Goal: Information Seeking & Learning: Check status

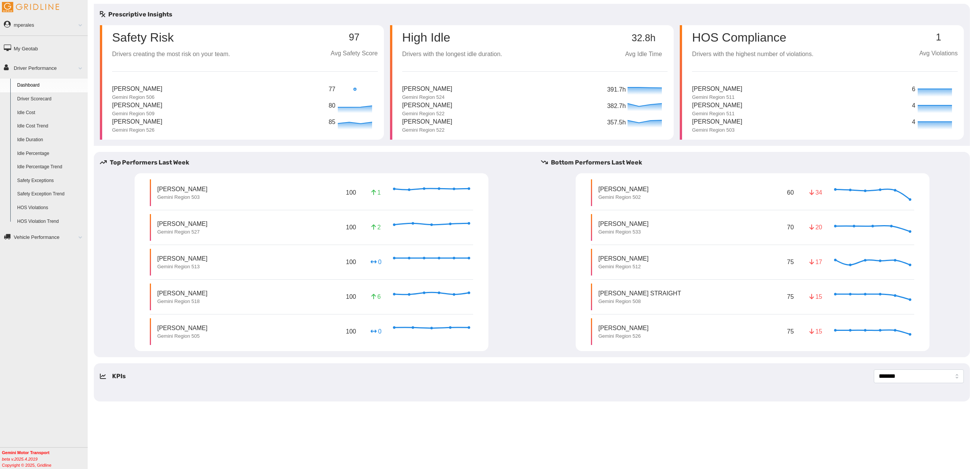
click at [55, 95] on link "Driver Scorecard" at bounding box center [51, 99] width 74 height 14
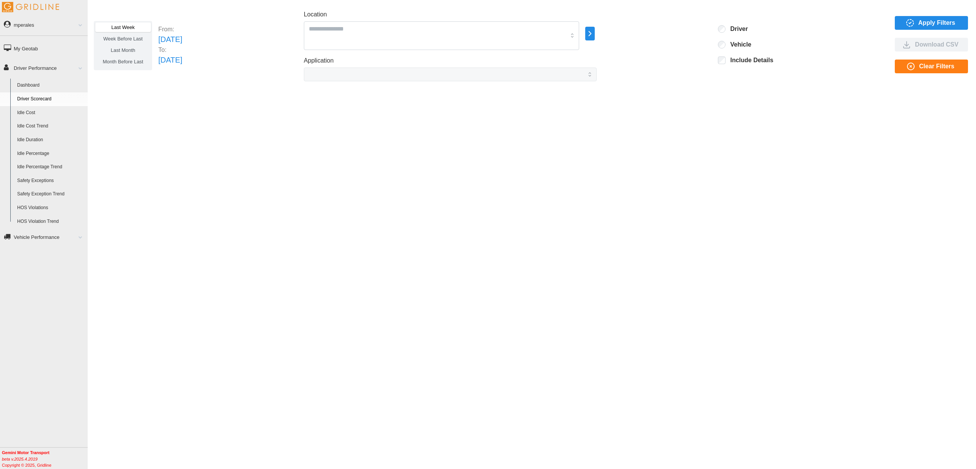
click at [594, 39] on span "button" at bounding box center [590, 33] width 9 height 13
click at [669, 37] on p "All Vehicles" at bounding box center [659, 34] width 25 height 7
click at [650, 89] on div "Last Week Week Before Last Last Month Month Before Last From: [DATE] To: [DATE]…" at bounding box center [532, 229] width 888 height 450
click at [917, 27] on span "Apply Filters" at bounding box center [930, 22] width 61 height 13
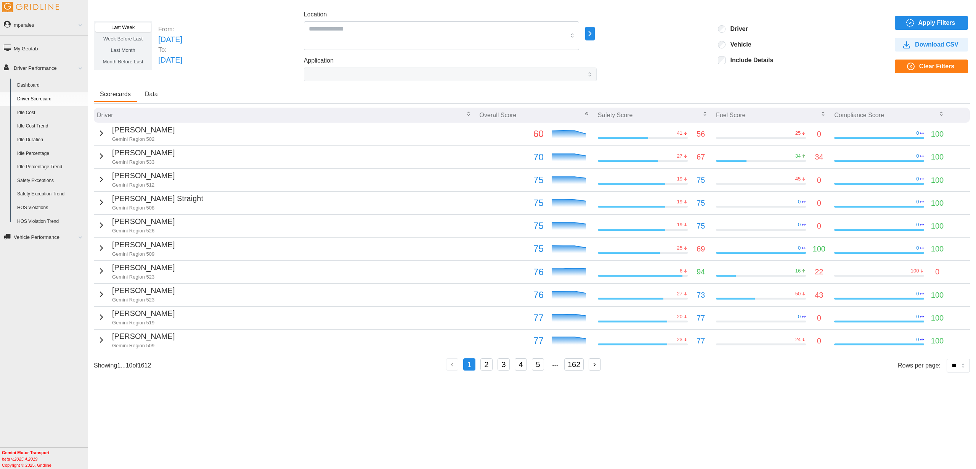
click at [150, 92] on span "Data" at bounding box center [151, 94] width 13 height 6
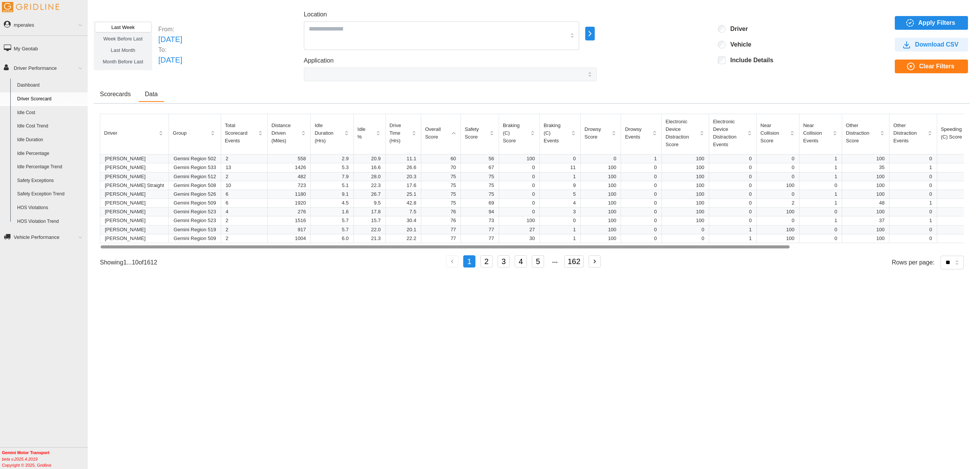
click at [113, 96] on span "Scorecards" at bounding box center [115, 94] width 31 height 6
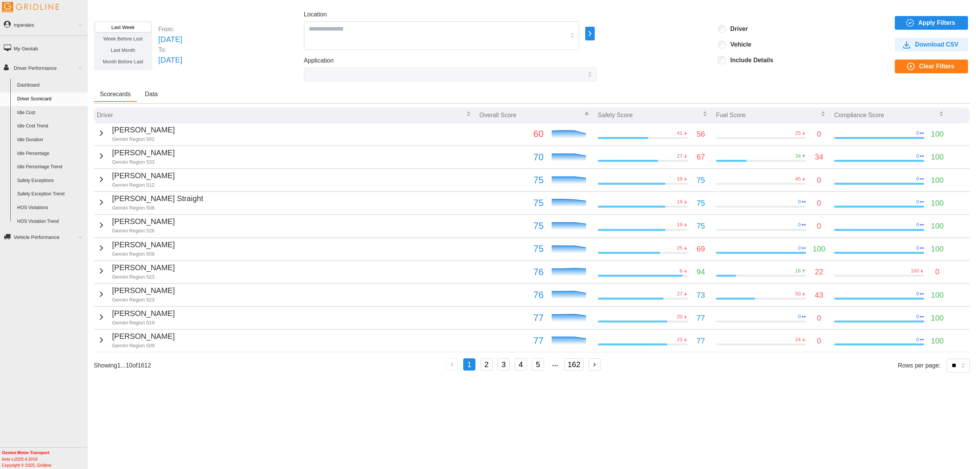
click at [153, 97] on span "Data" at bounding box center [151, 94] width 13 height 6
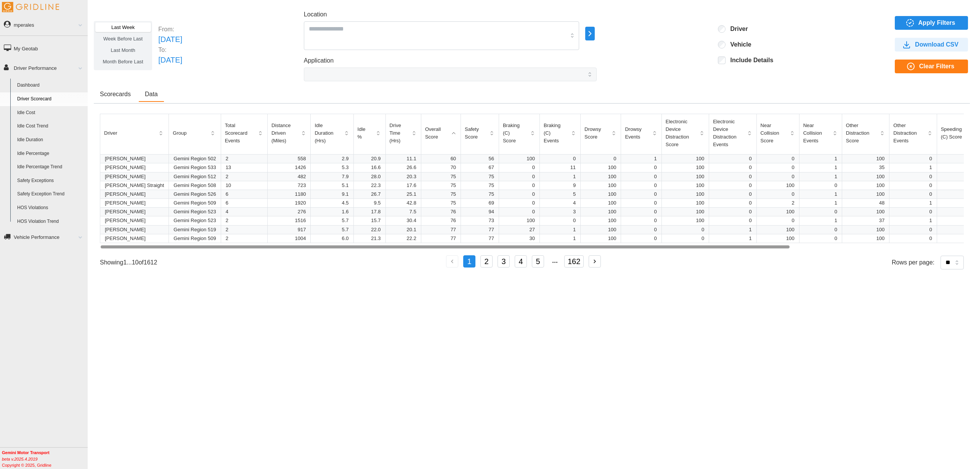
click at [117, 97] on span "Scorecards" at bounding box center [115, 94] width 31 height 6
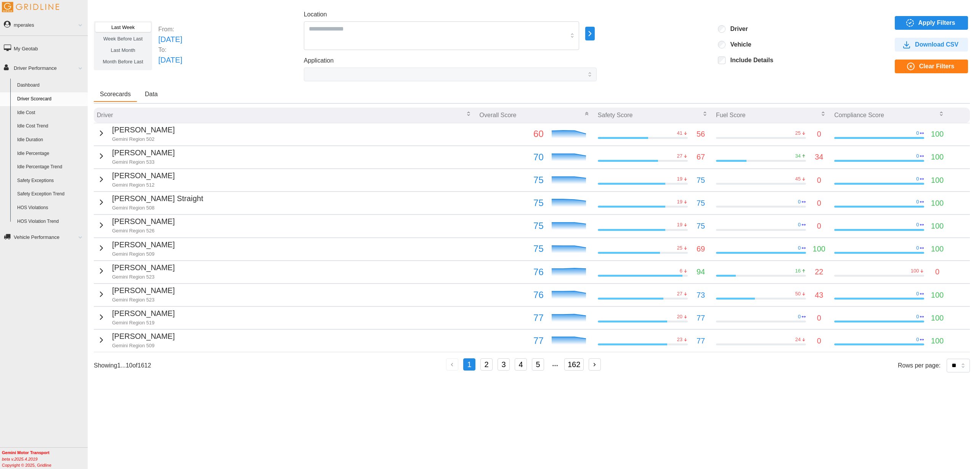
click at [157, 93] on button "Data" at bounding box center [151, 94] width 25 height 14
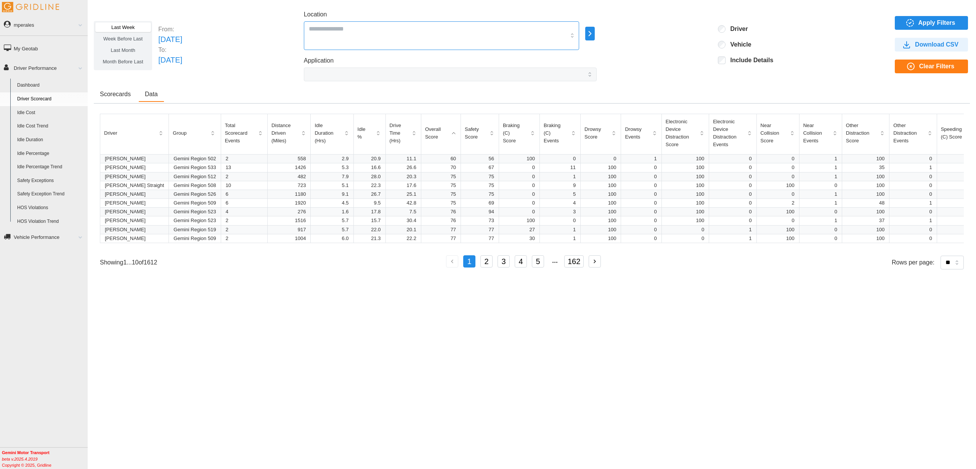
click at [393, 37] on div at bounding box center [441, 35] width 275 height 29
click at [594, 32] on icon "button" at bounding box center [590, 33] width 9 height 9
click at [686, 34] on p "Transport [GEOGRAPHIC_DATA]" at bounding box center [692, 34] width 74 height 7
click at [686, 27] on p "Transport [GEOGRAPHIC_DATA]" at bounding box center [692, 28] width 74 height 7
click at [683, 42] on p "Transport [GEOGRAPHIC_DATA]" at bounding box center [692, 42] width 74 height 7
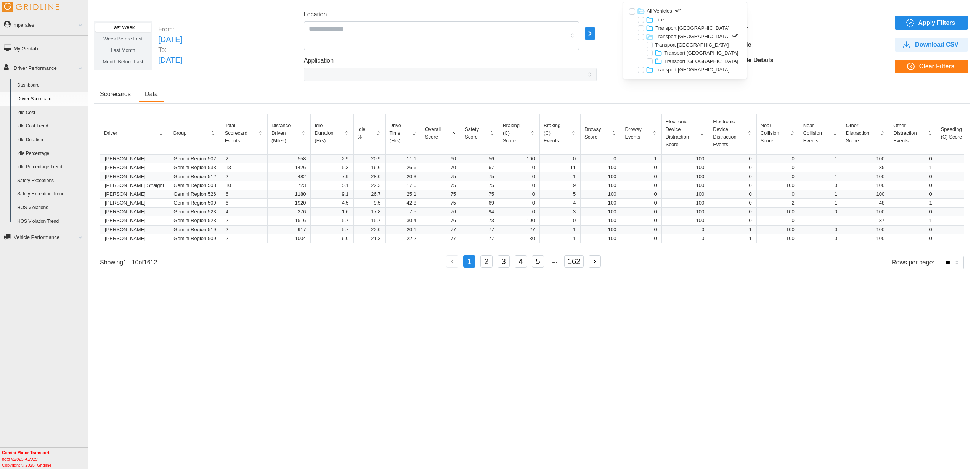
click at [683, 54] on p "Transport [GEOGRAPHIC_DATA]" at bounding box center [701, 53] width 74 height 7
click at [691, 54] on p "Transport [GEOGRAPHIC_DATA]" at bounding box center [701, 53] width 74 height 7
click at [684, 61] on p "Transport [GEOGRAPHIC_DATA]" at bounding box center [701, 61] width 74 height 7
click at [682, 61] on p "Transport [GEOGRAPHIC_DATA]" at bounding box center [701, 61] width 74 height 7
click at [676, 69] on p "Transport [GEOGRAPHIC_DATA]" at bounding box center [692, 69] width 74 height 7
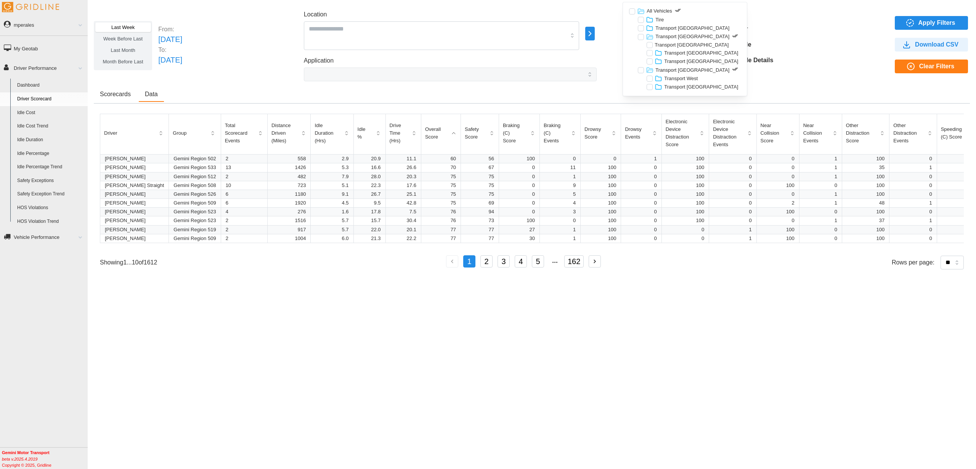
click at [668, 36] on p "Transport [GEOGRAPHIC_DATA]" at bounding box center [692, 36] width 74 height 7
click at [677, 53] on p "Transport West" at bounding box center [681, 53] width 34 height 7
click at [678, 53] on p "Transport West" at bounding box center [681, 53] width 34 height 7
click at [677, 68] on div "All Vehicles Select Everything in All Vehicles Tire Transport Central Region Tr…" at bounding box center [685, 36] width 125 height 69
click at [677, 61] on p "Transport [GEOGRAPHIC_DATA]" at bounding box center [701, 62] width 74 height 7
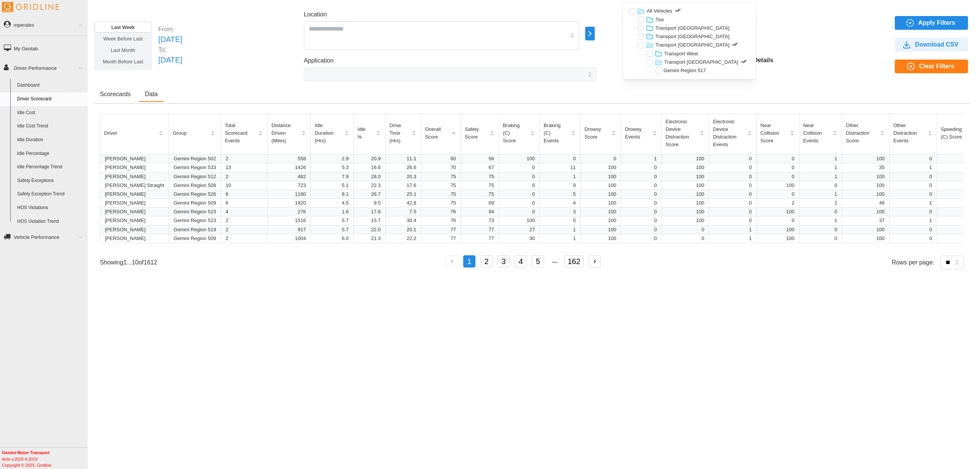
click at [677, 61] on p "Transport [GEOGRAPHIC_DATA]" at bounding box center [701, 62] width 74 height 7
click at [674, 34] on p "Transport [GEOGRAPHIC_DATA]" at bounding box center [692, 36] width 74 height 7
click at [676, 29] on p "Transport [GEOGRAPHIC_DATA]" at bounding box center [692, 28] width 74 height 7
click at [673, 47] on p "Transport Central" at bounding box center [683, 45] width 39 height 7
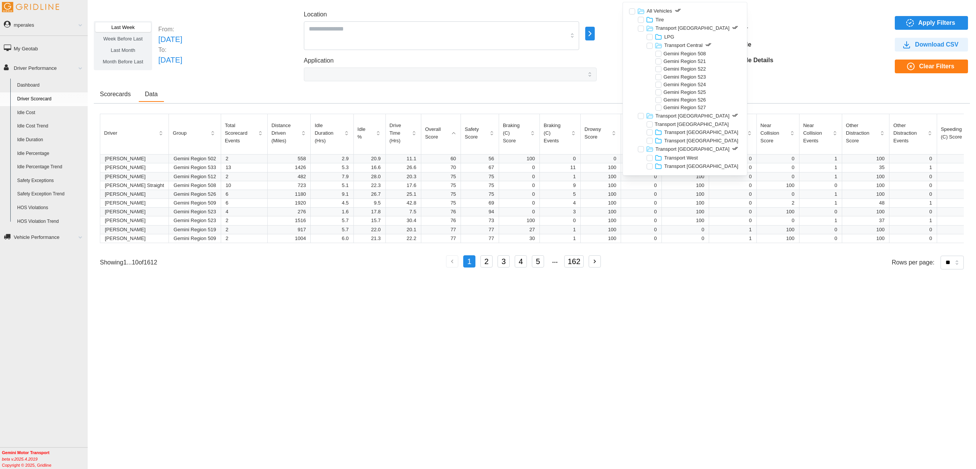
click at [693, 90] on p "Gemini Region 525" at bounding box center [684, 92] width 42 height 7
click at [691, 66] on p "Gemini Region 522" at bounding box center [684, 69] width 42 height 7
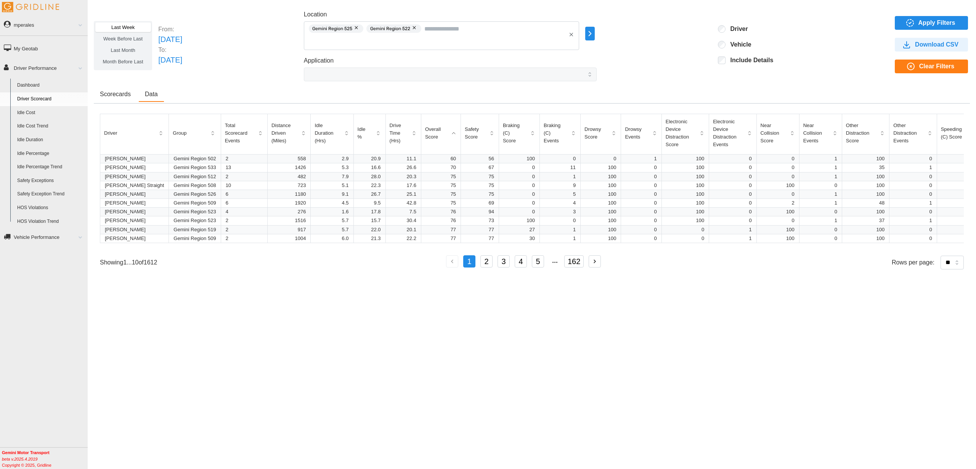
click at [797, 81] on div "Last Week Week Before Last Last Month Month Before Last From: [DATE] To: [DATE]…" at bounding box center [532, 229] width 888 height 450
click at [747, 60] on label "Include Details" at bounding box center [750, 60] width 48 height 8
click at [900, 24] on span "Apply Filters" at bounding box center [930, 22] width 61 height 13
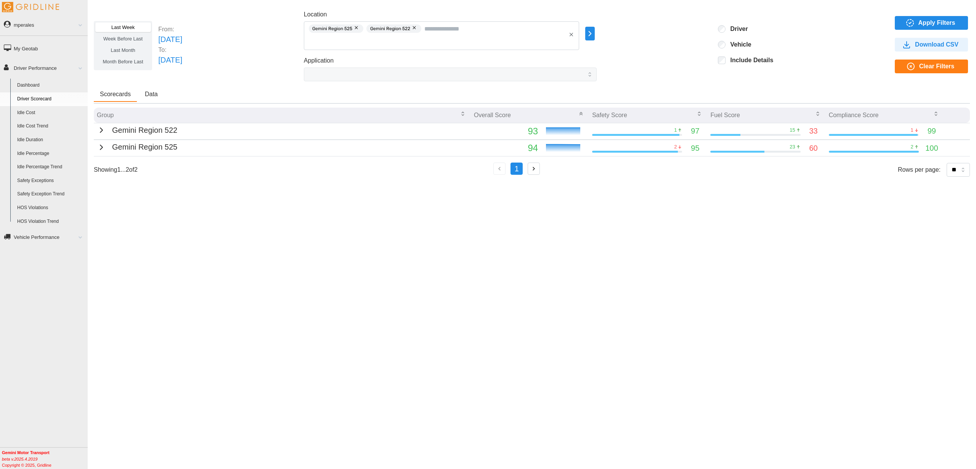
click at [153, 96] on span "Data" at bounding box center [151, 94] width 13 height 6
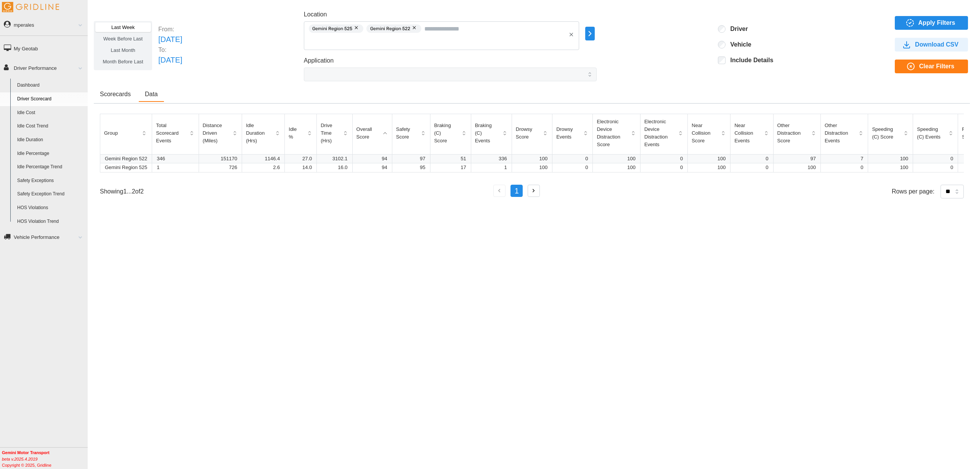
click at [116, 95] on span "Scorecards" at bounding box center [115, 94] width 31 height 6
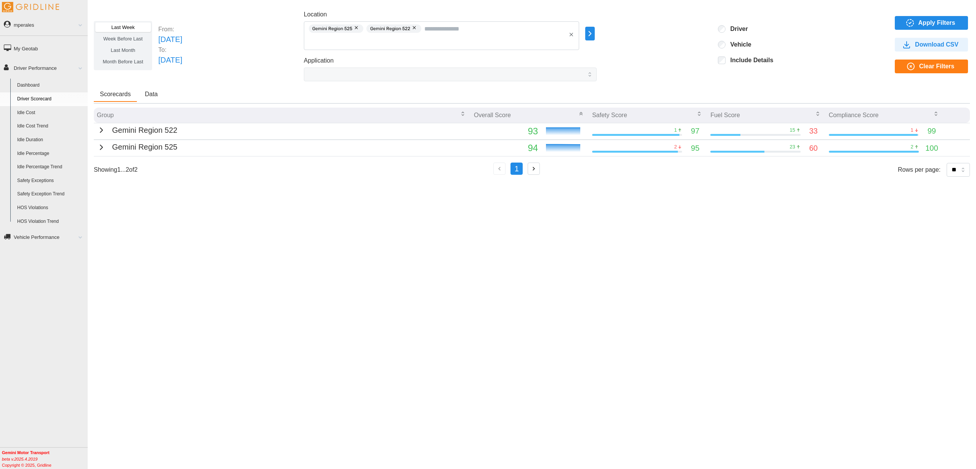
click at [143, 96] on button "Data" at bounding box center [151, 94] width 25 height 14
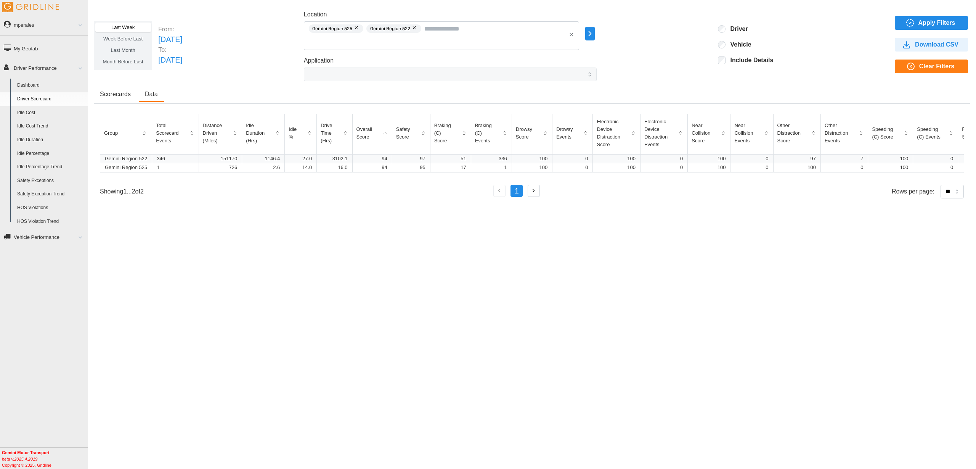
click at [120, 96] on span "Scorecards" at bounding box center [115, 94] width 31 height 6
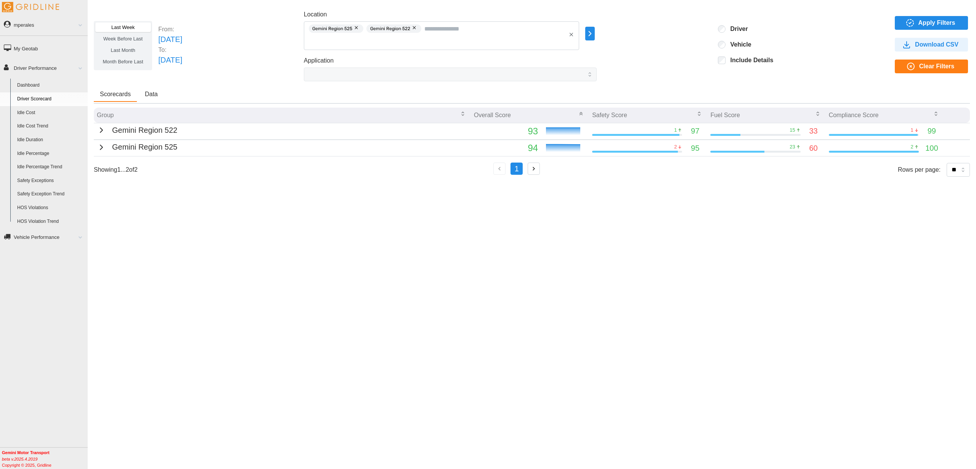
click at [145, 92] on span "Data" at bounding box center [151, 94] width 13 height 6
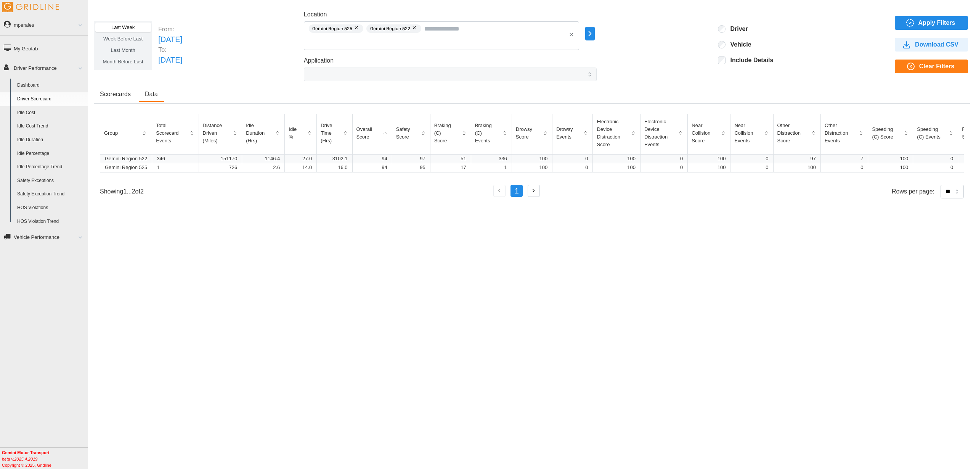
click at [111, 94] on span "Scorecards" at bounding box center [115, 94] width 31 height 6
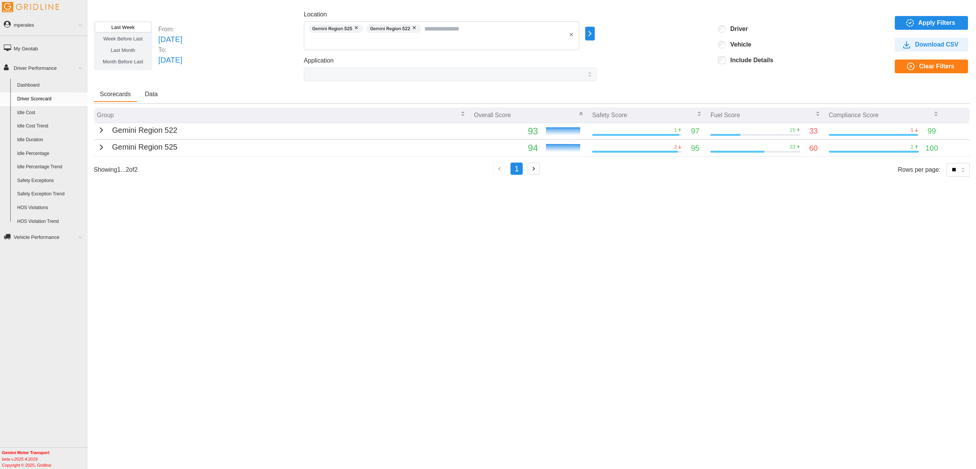
click at [156, 94] on span "Data" at bounding box center [151, 94] width 13 height 6
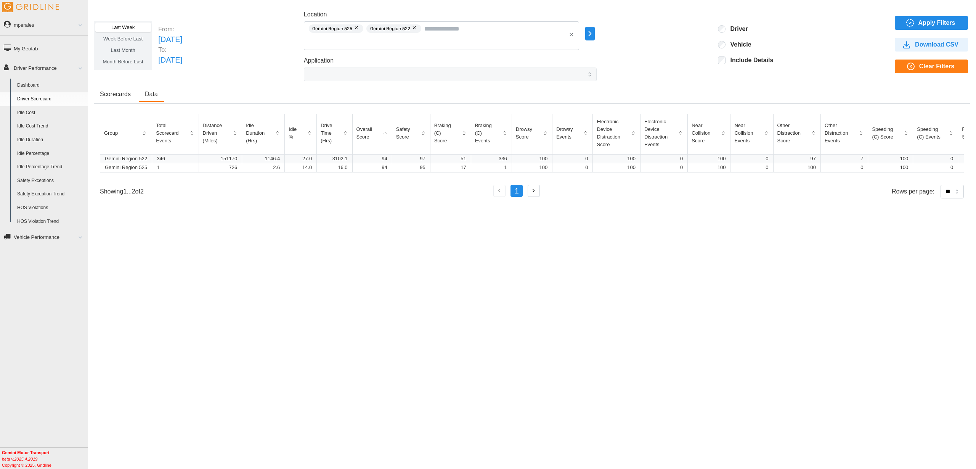
click at [120, 92] on span "Scorecards" at bounding box center [115, 94] width 31 height 6
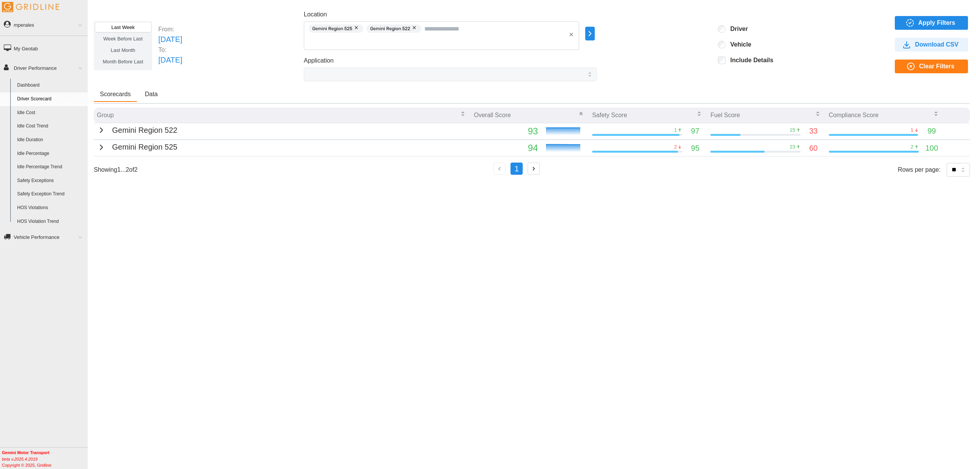
click at [100, 132] on icon "button" at bounding box center [101, 129] width 9 height 9
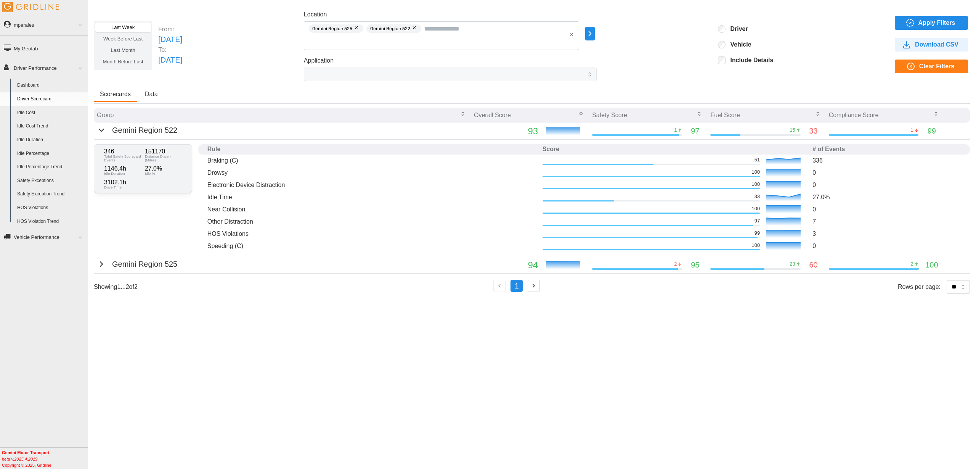
click at [99, 128] on icon "button" at bounding box center [101, 129] width 9 height 9
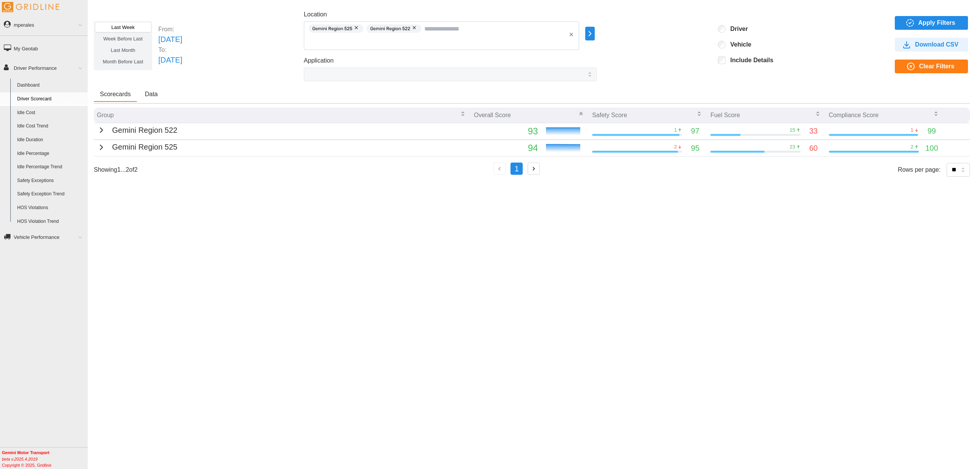
click at [148, 91] on span "Data" at bounding box center [151, 94] width 13 height 6
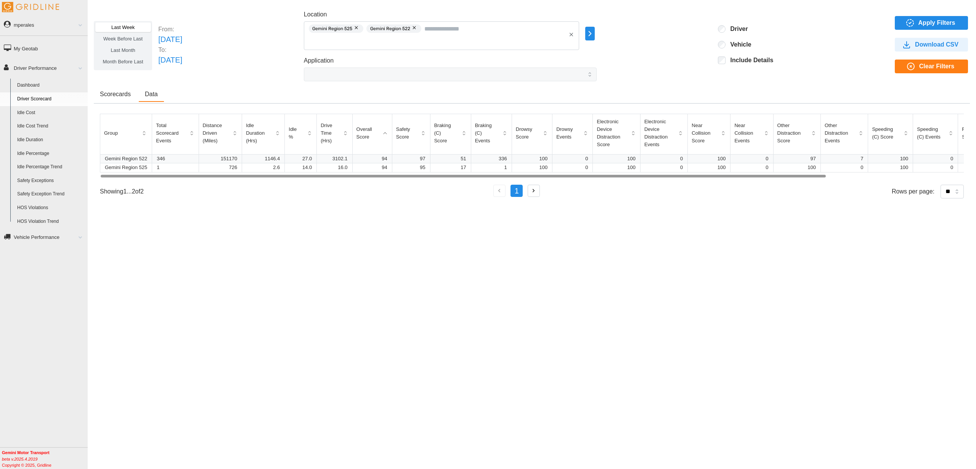
click at [108, 92] on span "Scorecards" at bounding box center [115, 94] width 31 height 6
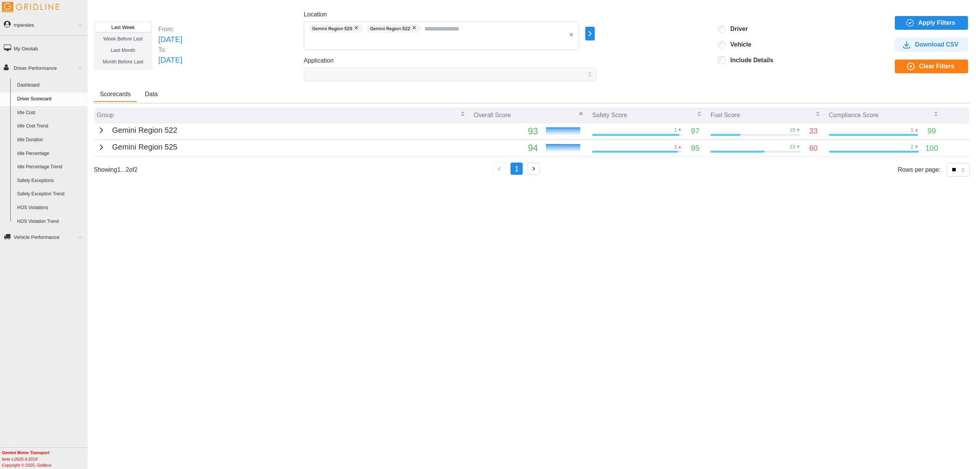
click at [147, 92] on span "Data" at bounding box center [151, 94] width 13 height 6
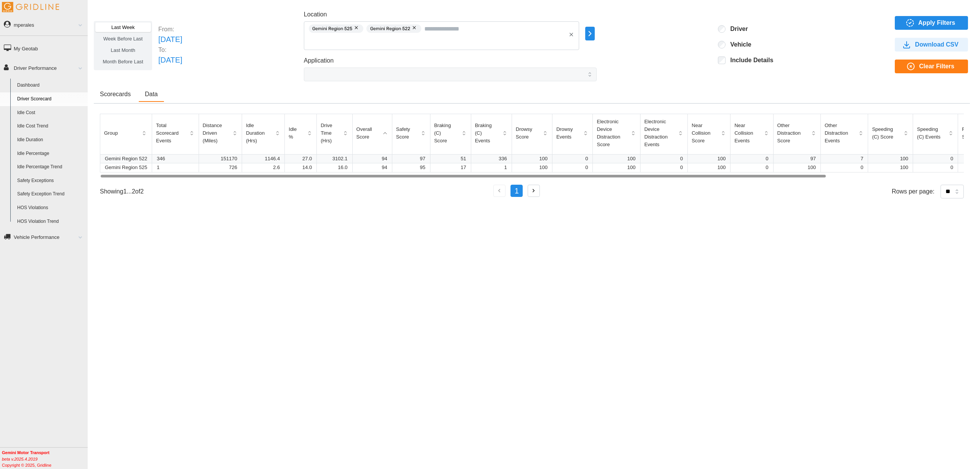
click at [112, 95] on span "Scorecards" at bounding box center [115, 94] width 31 height 6
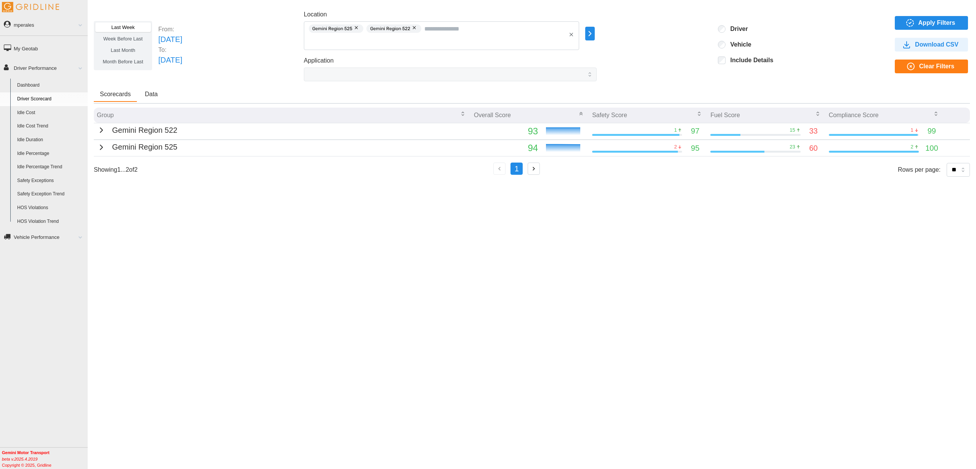
click at [419, 27] on button "button" at bounding box center [414, 28] width 9 height 8
click at [352, 28] on span "Gemini Region 525" at bounding box center [332, 28] width 40 height 8
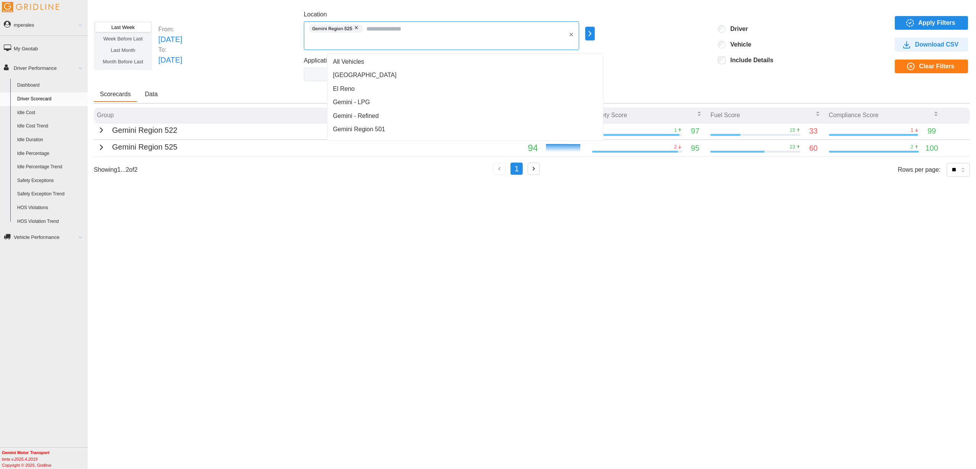
click at [361, 27] on button "button" at bounding box center [356, 28] width 9 height 8
type input "***"
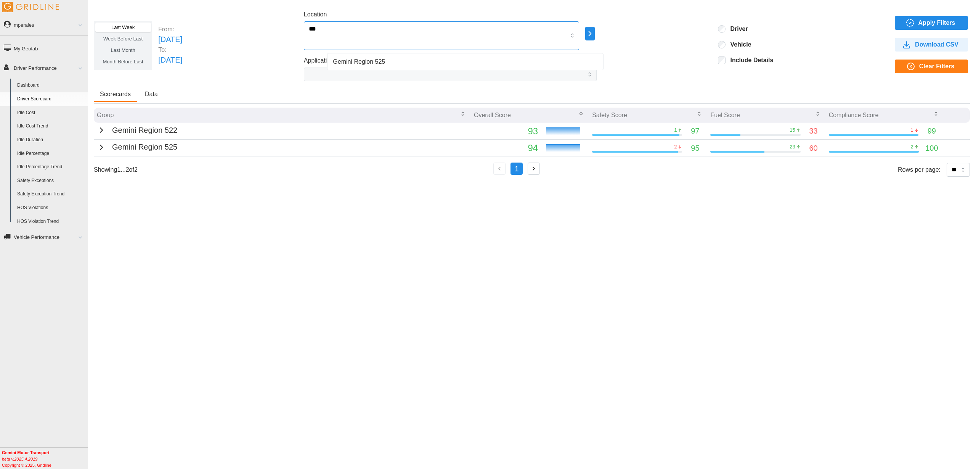
click at [383, 56] on div "Gemini Region 525" at bounding box center [465, 62] width 273 height 14
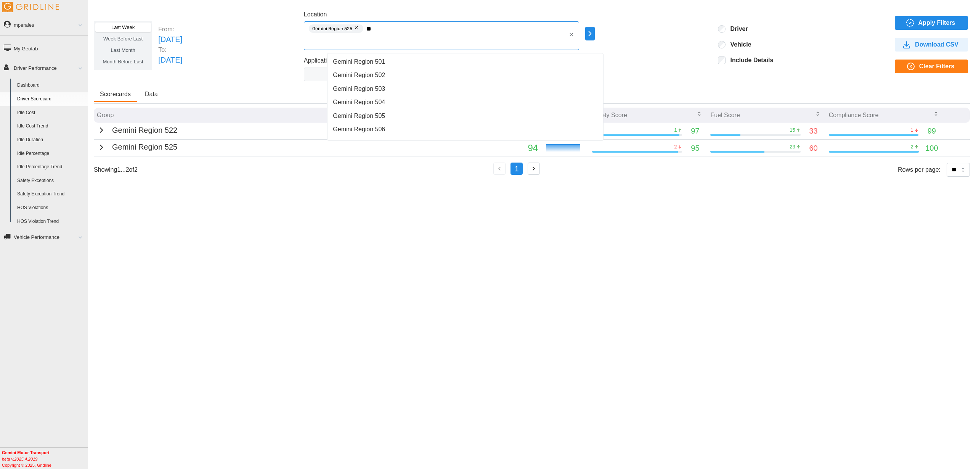
type input "***"
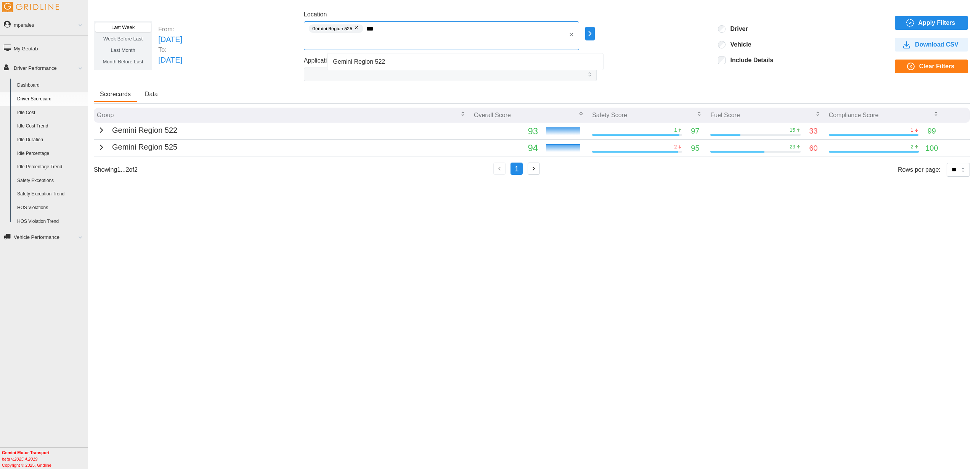
click at [383, 61] on span "Gemini Region 522" at bounding box center [359, 61] width 52 height 9
drag, startPoint x: 940, startPoint y: 22, endPoint x: 930, endPoint y: 29, distance: 12.7
click at [940, 22] on span "Apply Filters" at bounding box center [937, 22] width 37 height 13
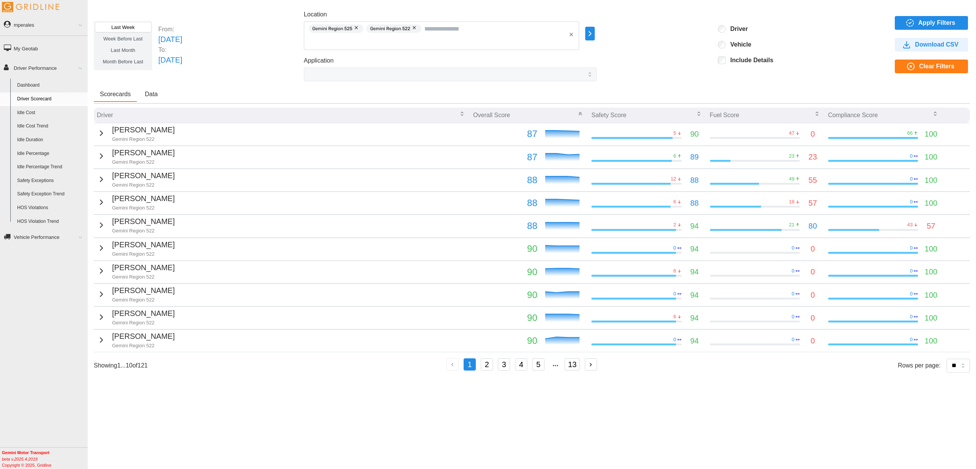
click at [146, 91] on span "Data" at bounding box center [151, 94] width 13 height 6
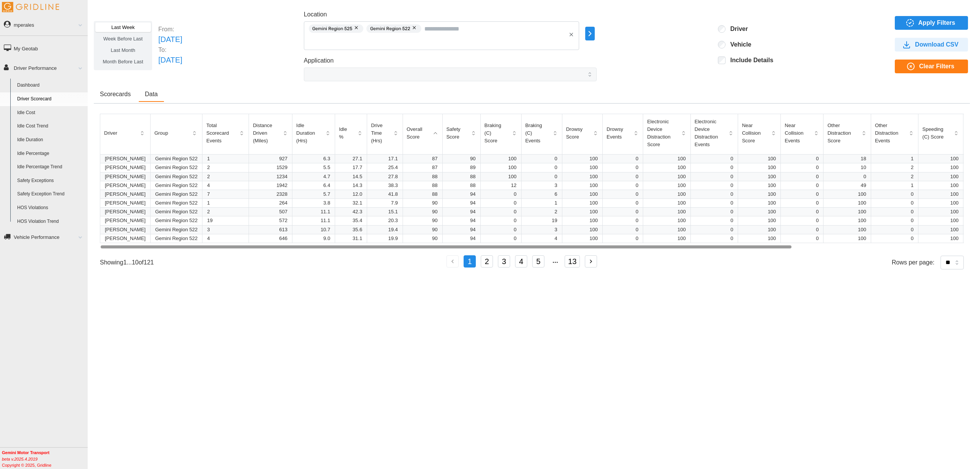
click at [121, 97] on button "Scorecards" at bounding box center [115, 94] width 43 height 14
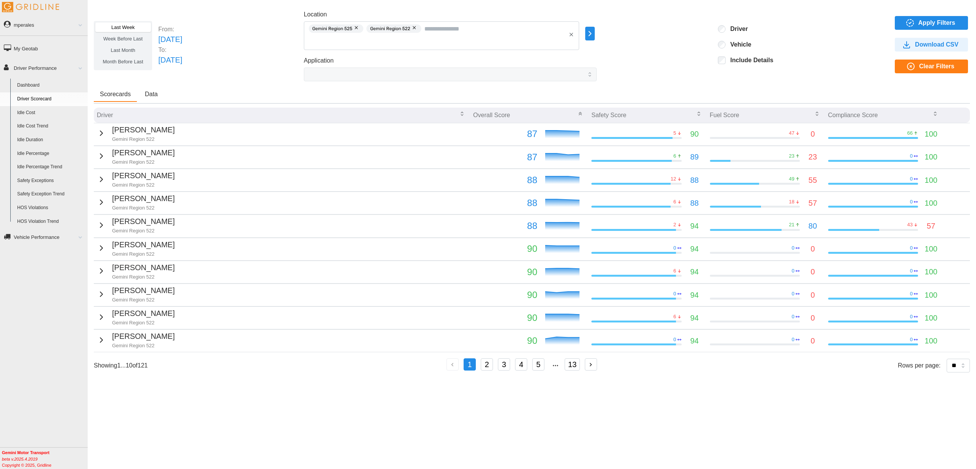
click at [148, 98] on button "Data" at bounding box center [151, 94] width 25 height 14
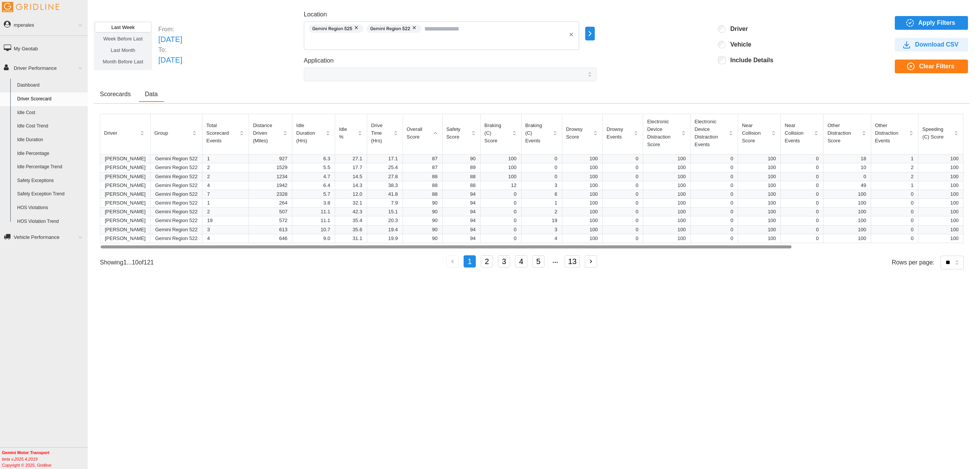
click at [117, 92] on span "Scorecards" at bounding box center [115, 94] width 31 height 6
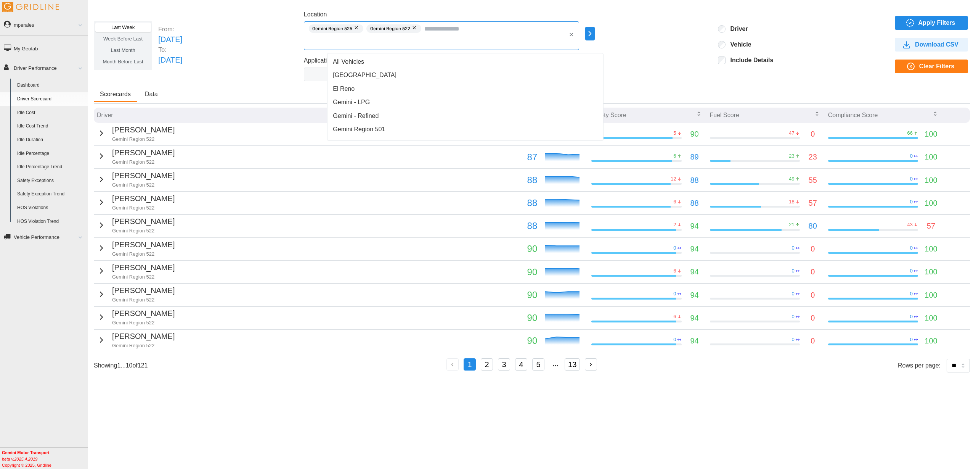
click at [487, 32] on input "Location" at bounding box center [494, 29] width 141 height 10
type input "***"
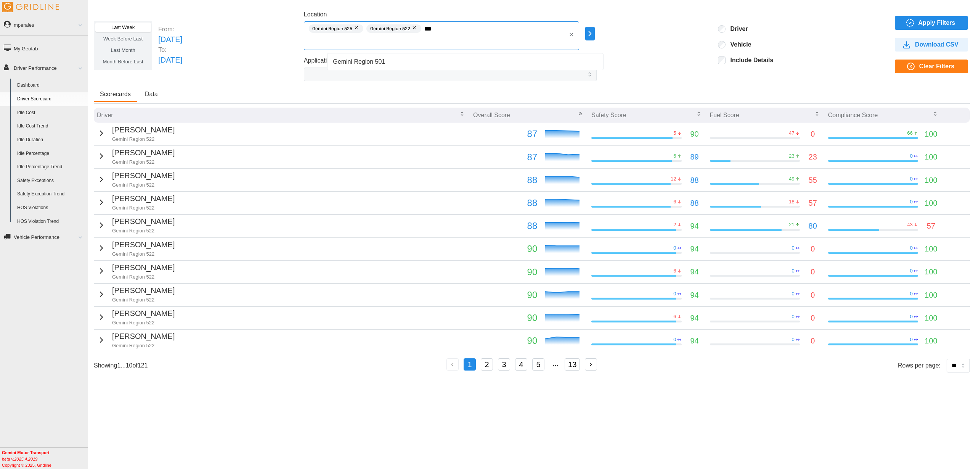
click at [439, 56] on div "Gemini Region 501" at bounding box center [465, 62] width 273 height 14
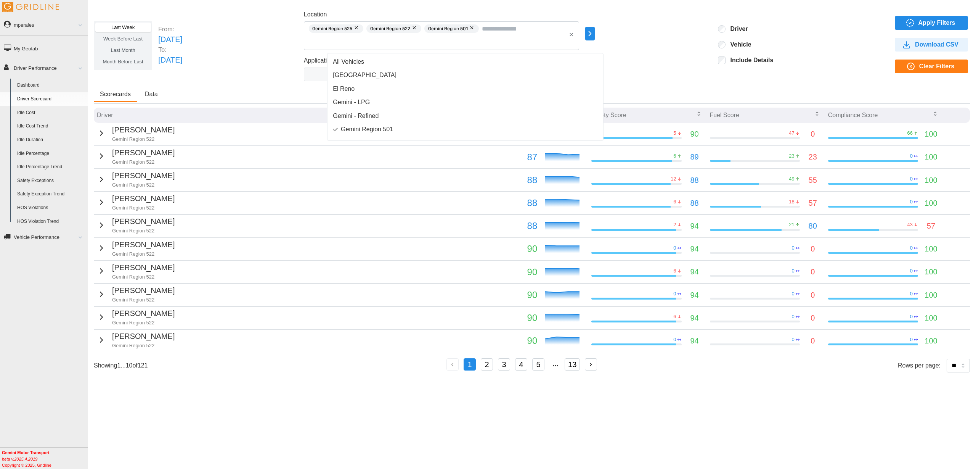
click at [925, 24] on span "Apply Filters" at bounding box center [937, 22] width 37 height 13
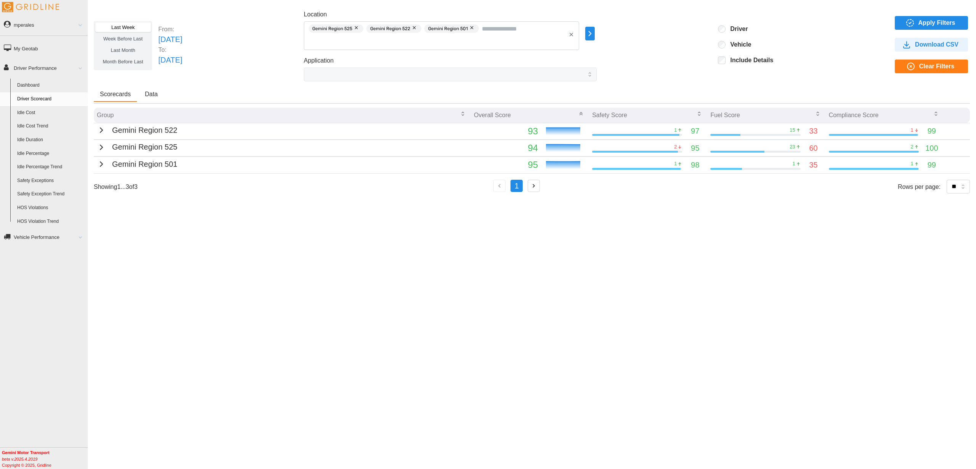
click at [149, 91] on span "Data" at bounding box center [151, 94] width 13 height 6
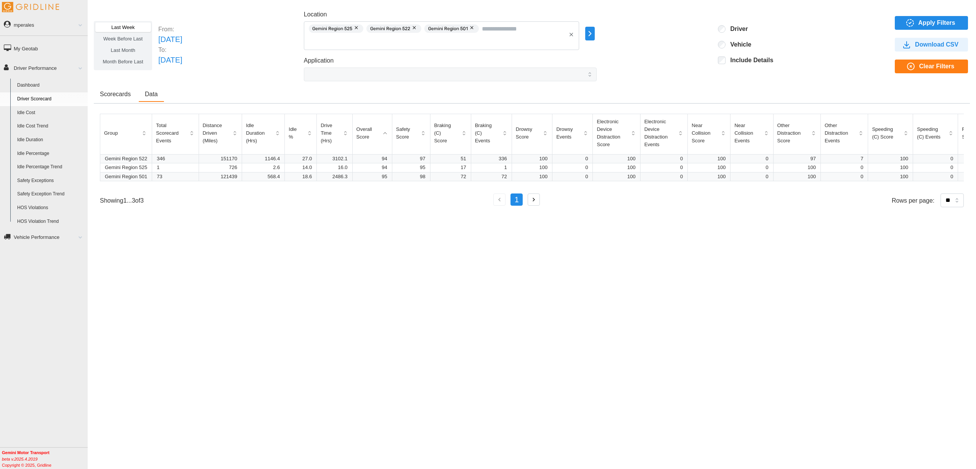
click at [120, 52] on span "Last Month" at bounding box center [123, 50] width 24 height 6
click at [919, 12] on div "Last Week Week Before Last Last Month Month Before Last From: [DATE] To: [DATE]…" at bounding box center [532, 45] width 876 height 71
click at [913, 19] on icon "button" at bounding box center [910, 22] width 9 height 9
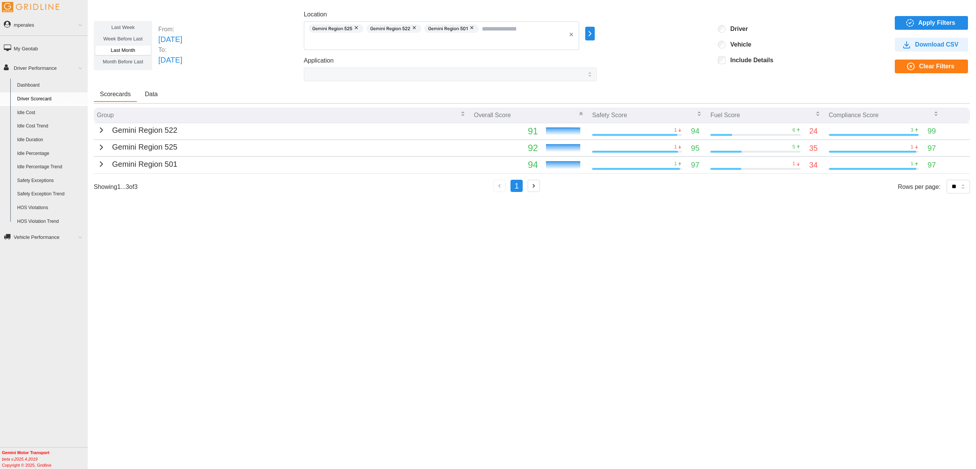
drag, startPoint x: 143, startPoint y: 96, endPoint x: 150, endPoint y: 95, distance: 6.5
click at [149, 95] on button "Data" at bounding box center [151, 94] width 25 height 14
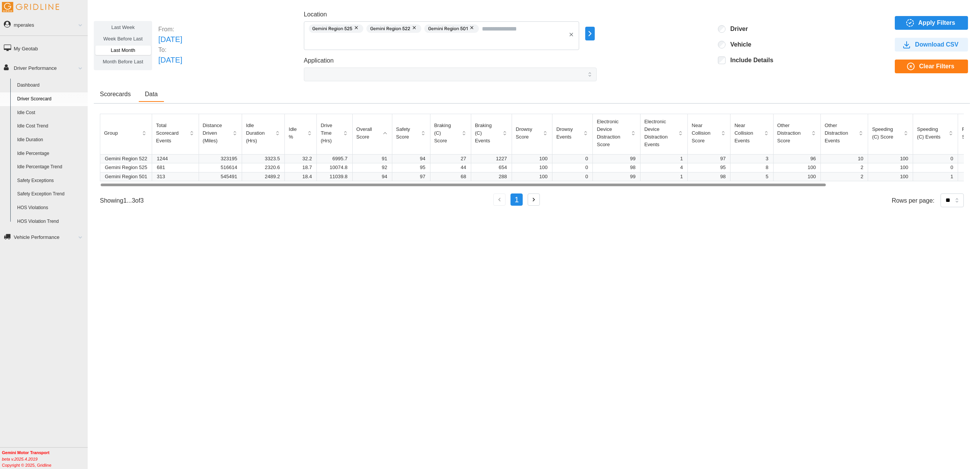
click at [115, 91] on span "Scorecards" at bounding box center [115, 94] width 31 height 6
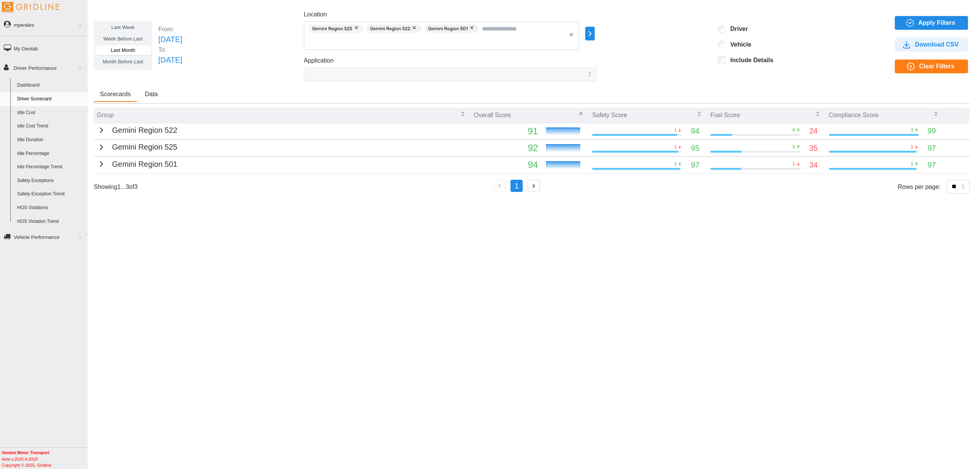
click at [127, 24] on label "Last Week" at bounding box center [122, 27] width 55 height 10
click at [904, 17] on span "Apply Filters" at bounding box center [930, 22] width 61 height 13
click at [42, 19] on link "mperales" at bounding box center [44, 24] width 88 height 17
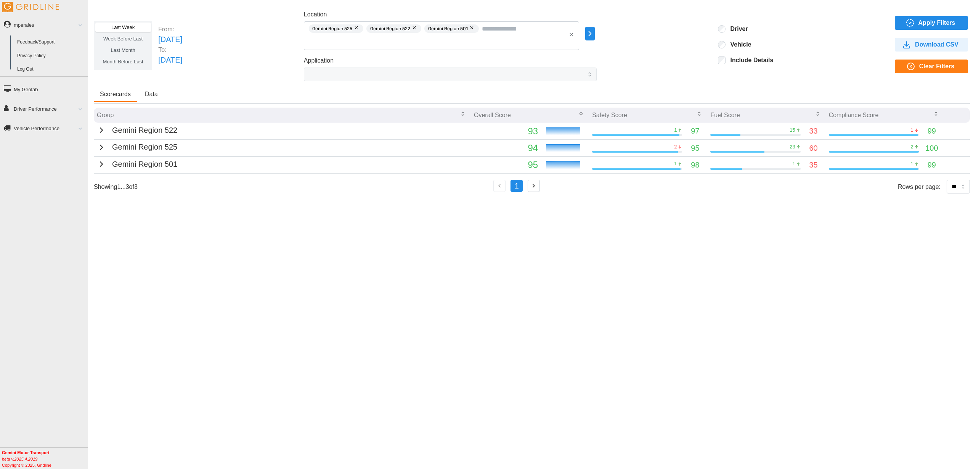
click at [34, 71] on link "Log Out" at bounding box center [51, 70] width 74 height 14
